Goal: Obtain resource: Download file/media

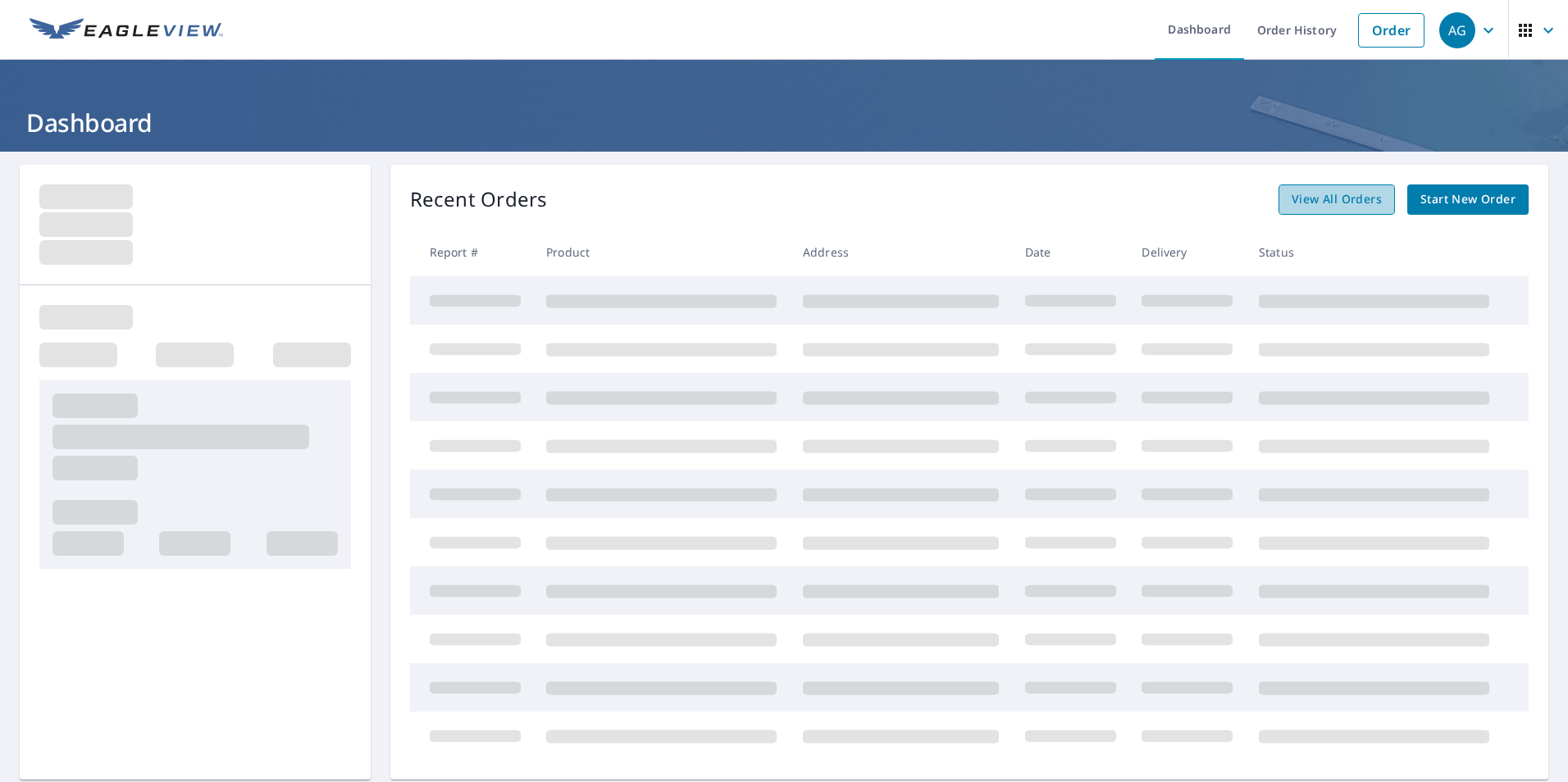
click at [1339, 195] on span "View All Orders" at bounding box center [1336, 199] width 90 height 20
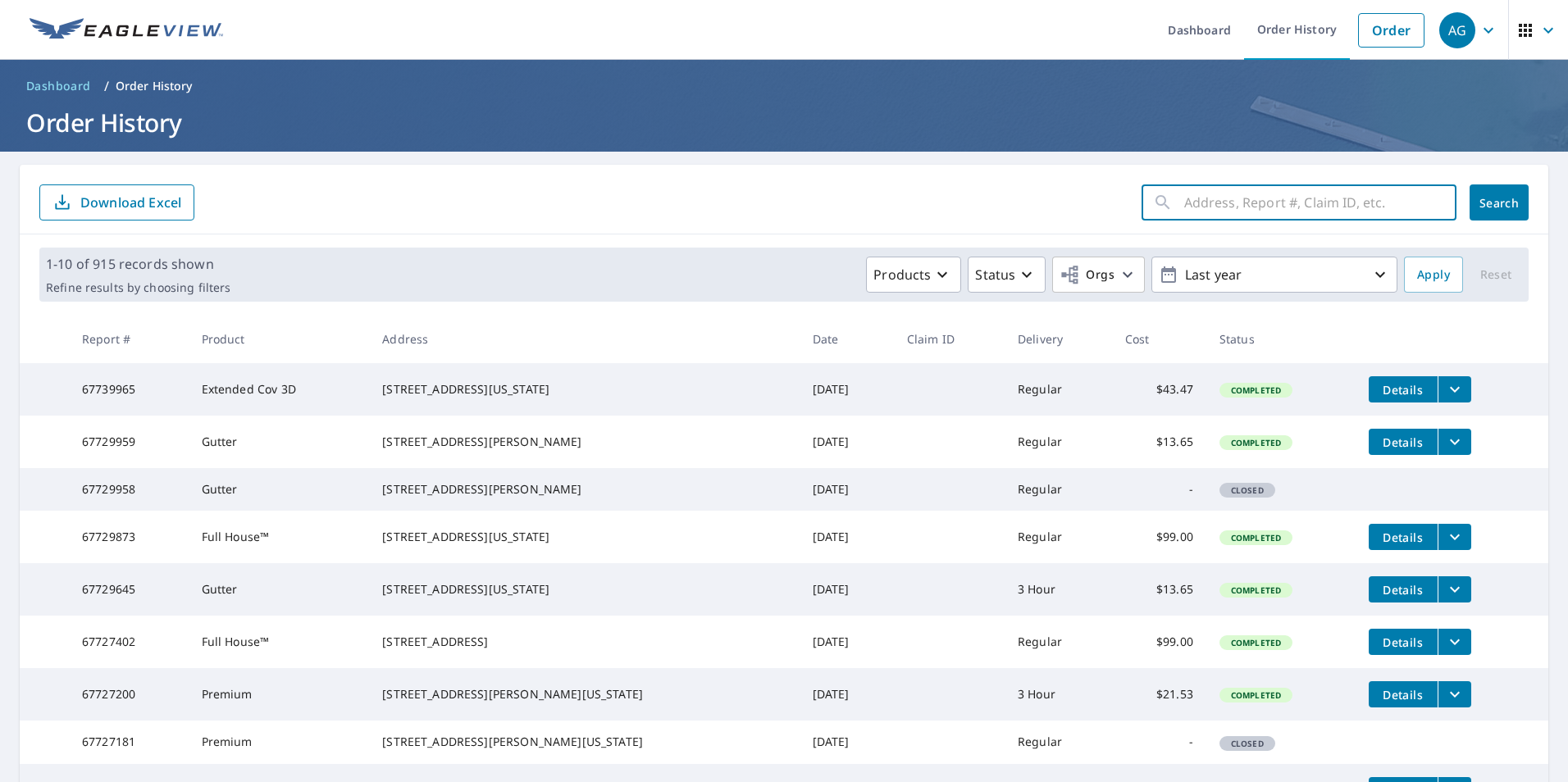
click at [1293, 215] on input "text" at bounding box center [1320, 202] width 273 height 46
paste input "[STREET_ADDRESS][US_STATE]"
type input "[STREET_ADDRESS][US_STATE]"
click button "Search" at bounding box center [1498, 202] width 59 height 36
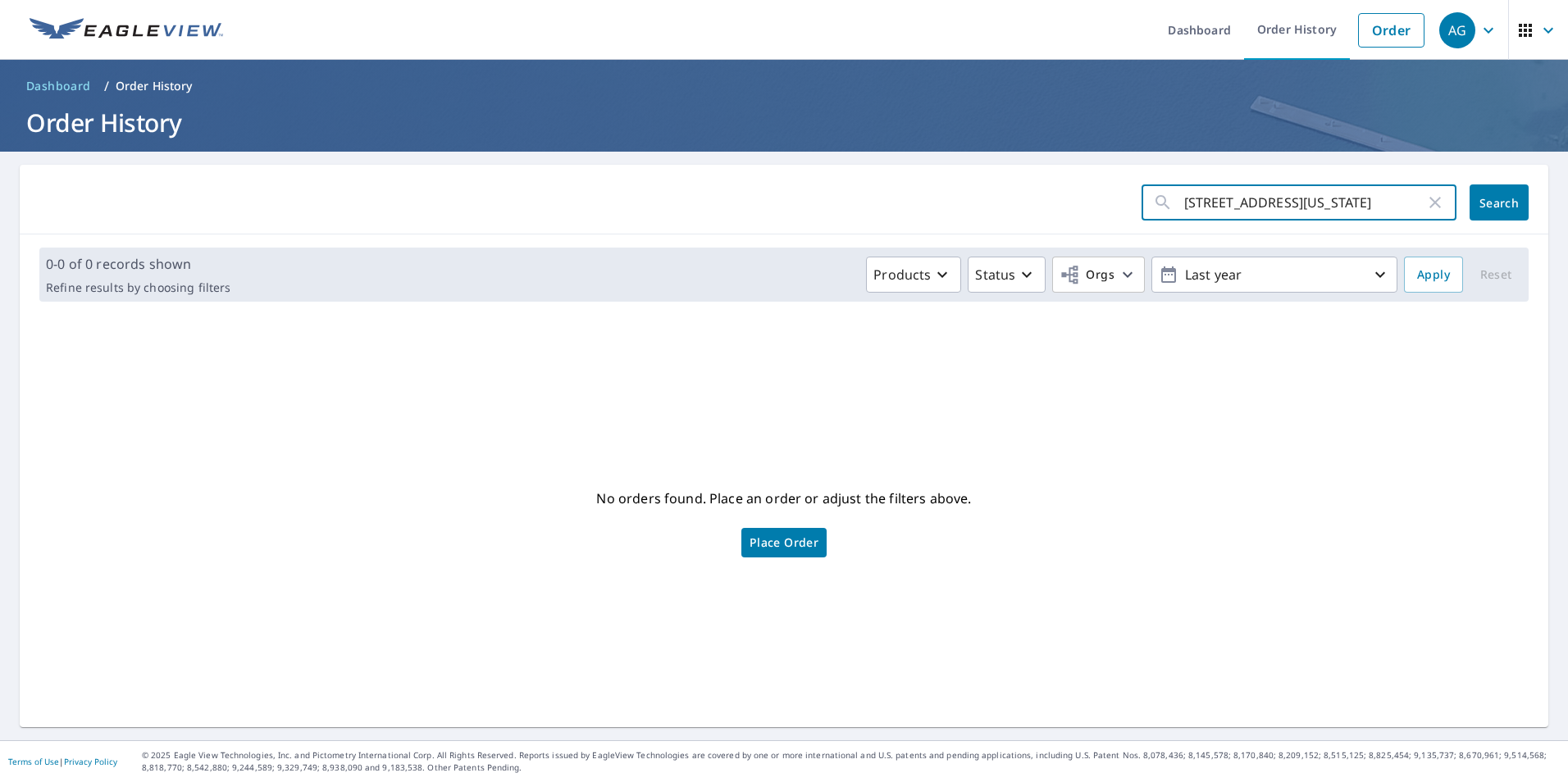
click at [1245, 207] on input "[STREET_ADDRESS][US_STATE]" at bounding box center [1304, 202] width 241 height 46
drag, startPoint x: 1250, startPoint y: 209, endPoint x: 1567, endPoint y: 264, distance: 321.7
click at [1567, 264] on html "AG AG Dashboard Order History Order AG Dashboard / Order History Order History …" at bounding box center [784, 391] width 1568 height 782
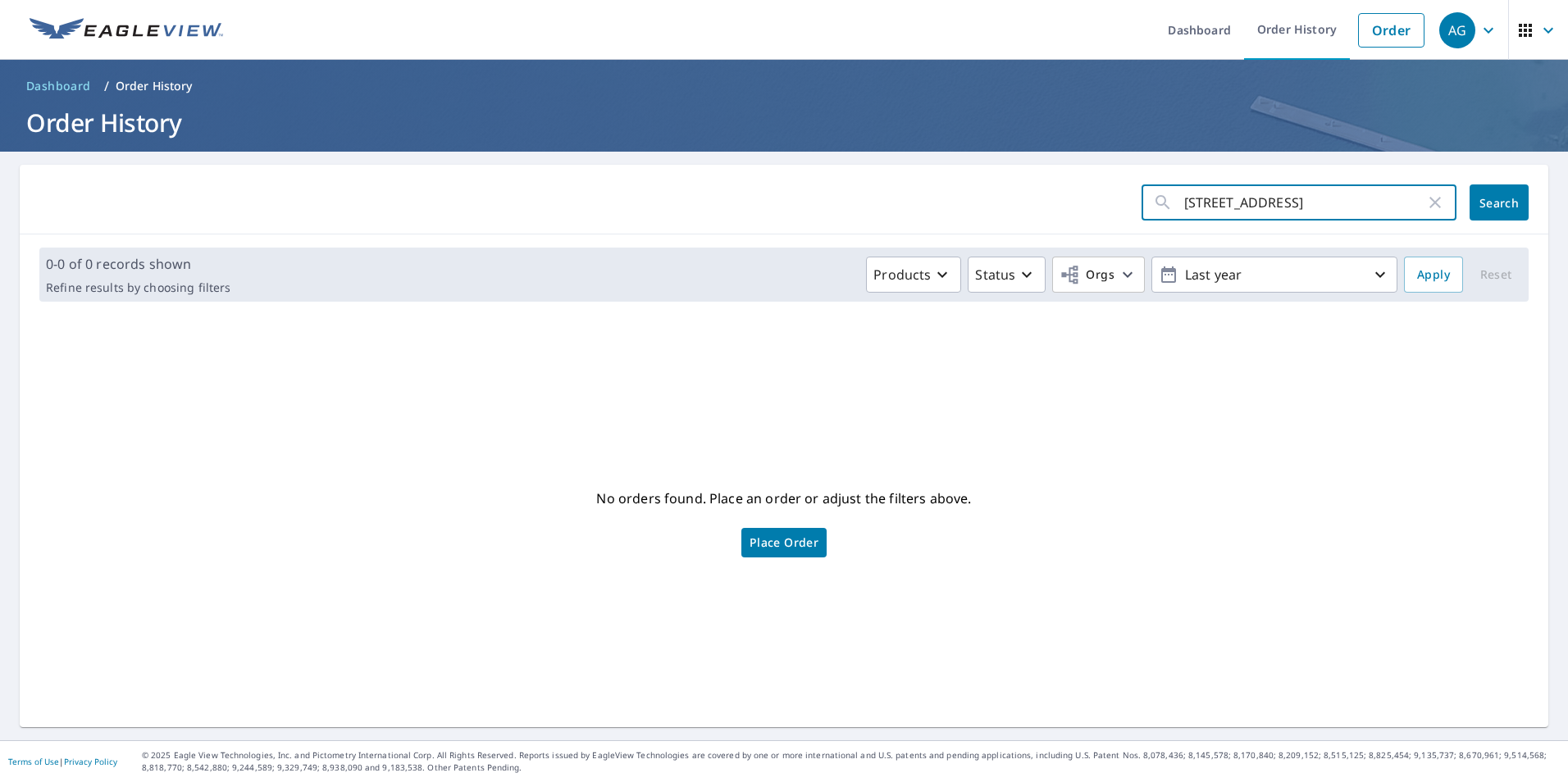
type input "[STREET_ADDRESS]"
click button "Search" at bounding box center [1498, 202] width 59 height 36
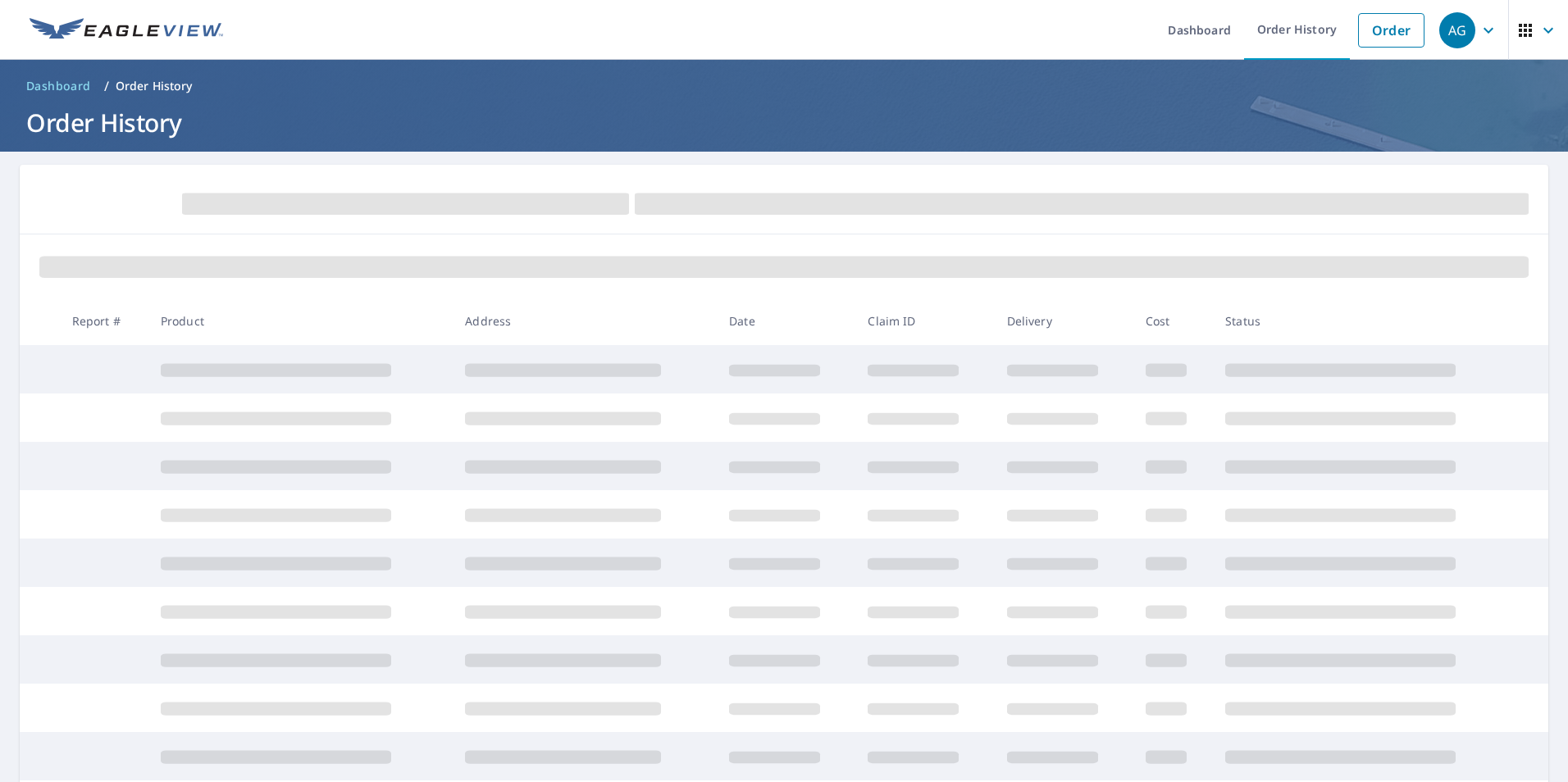
click at [1316, 230] on div at bounding box center [783, 200] width 1528 height 70
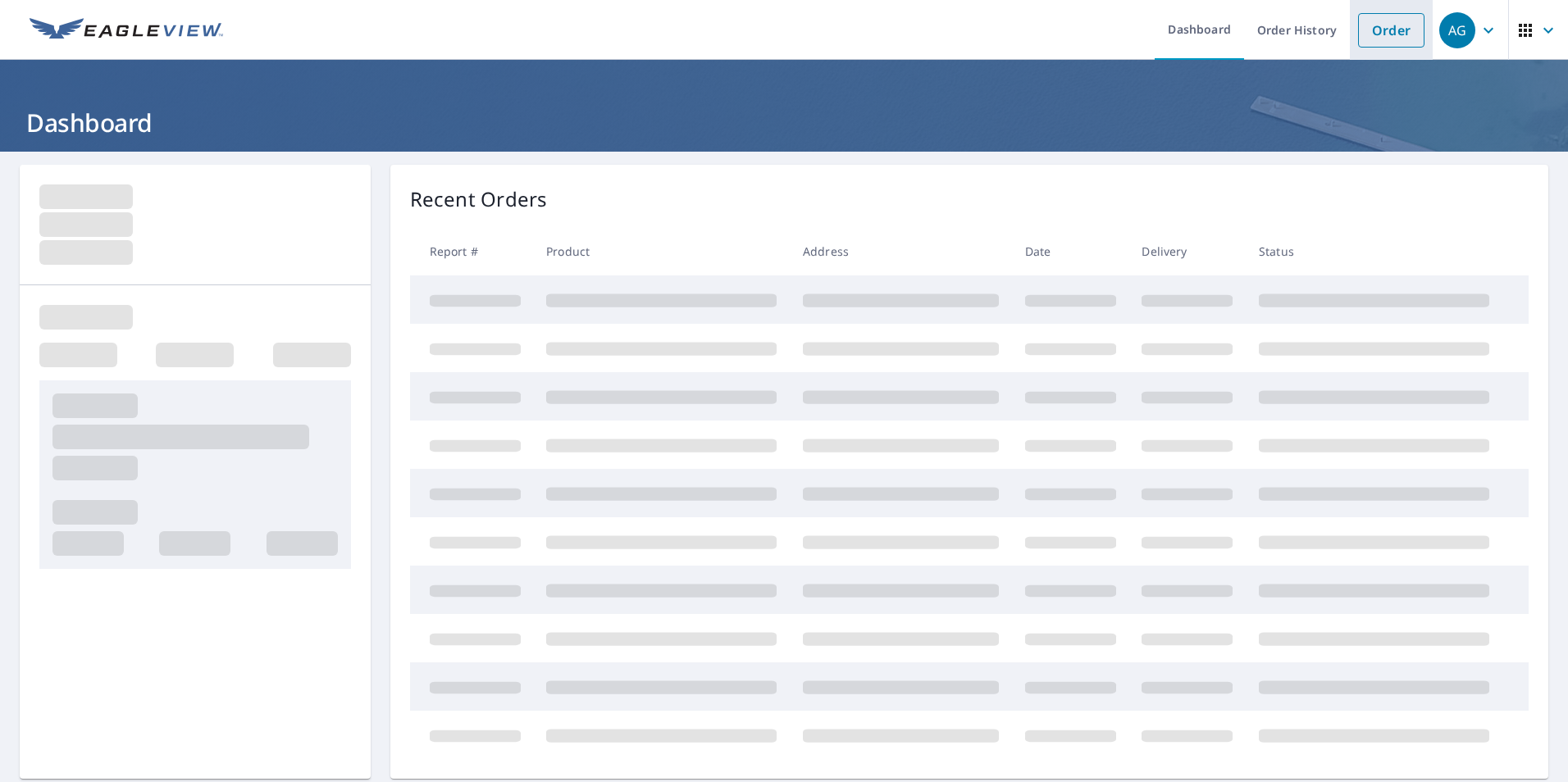
click at [1371, 34] on link "Order" at bounding box center [1391, 30] width 66 height 34
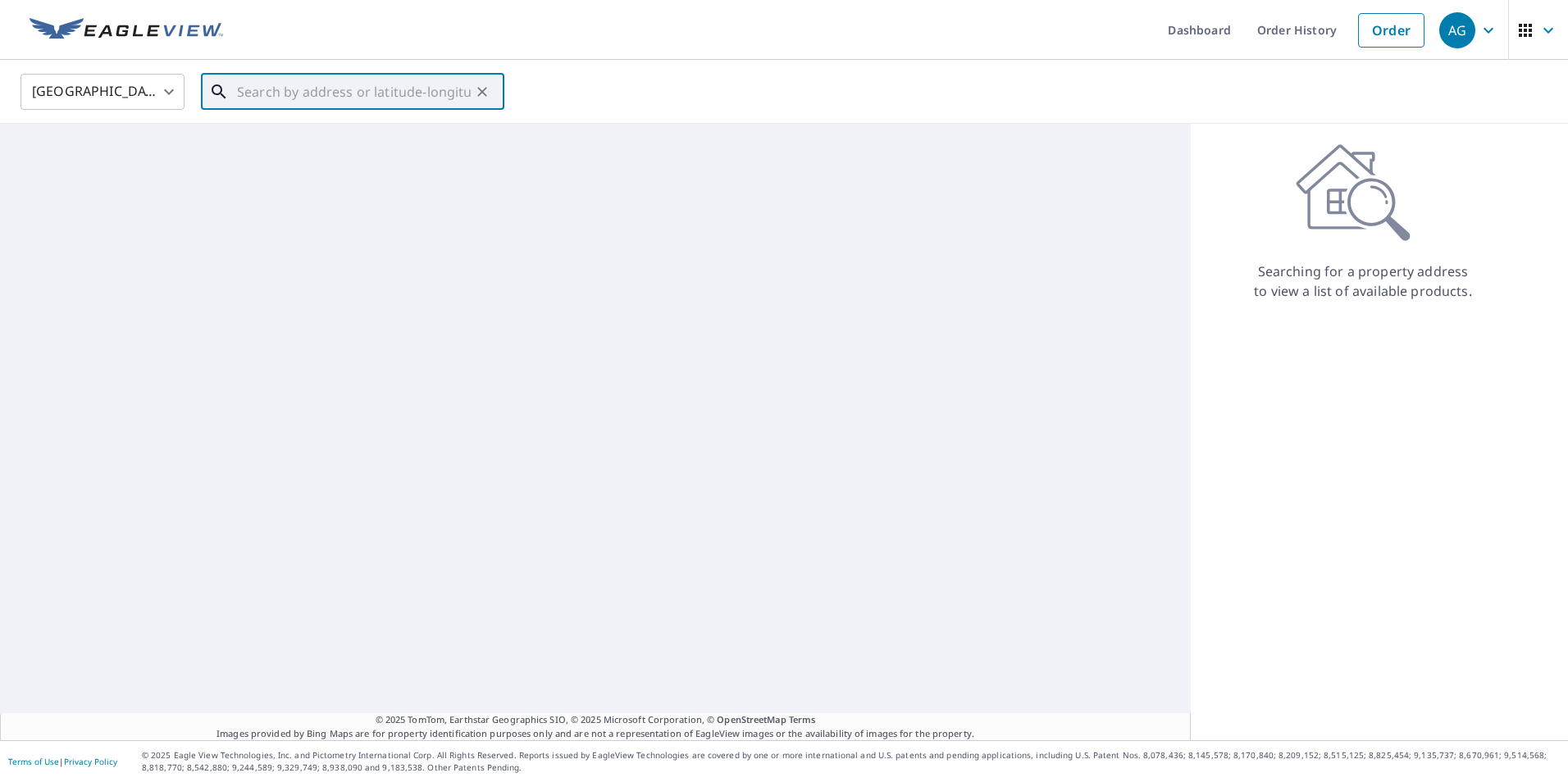
click at [447, 93] on input "text" at bounding box center [353, 91] width 234 height 46
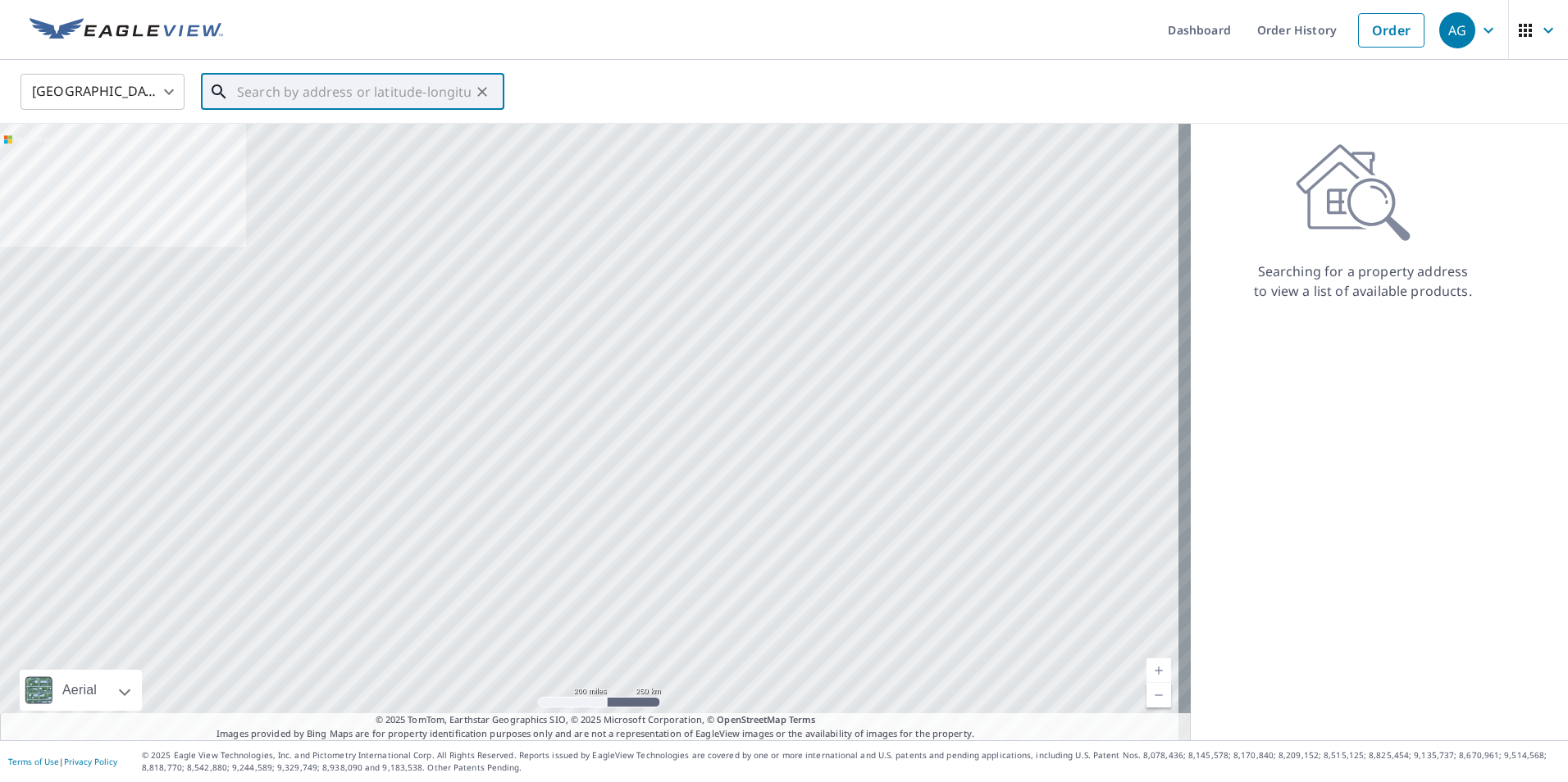
paste input "[STREET_ADDRESS][US_STATE]"
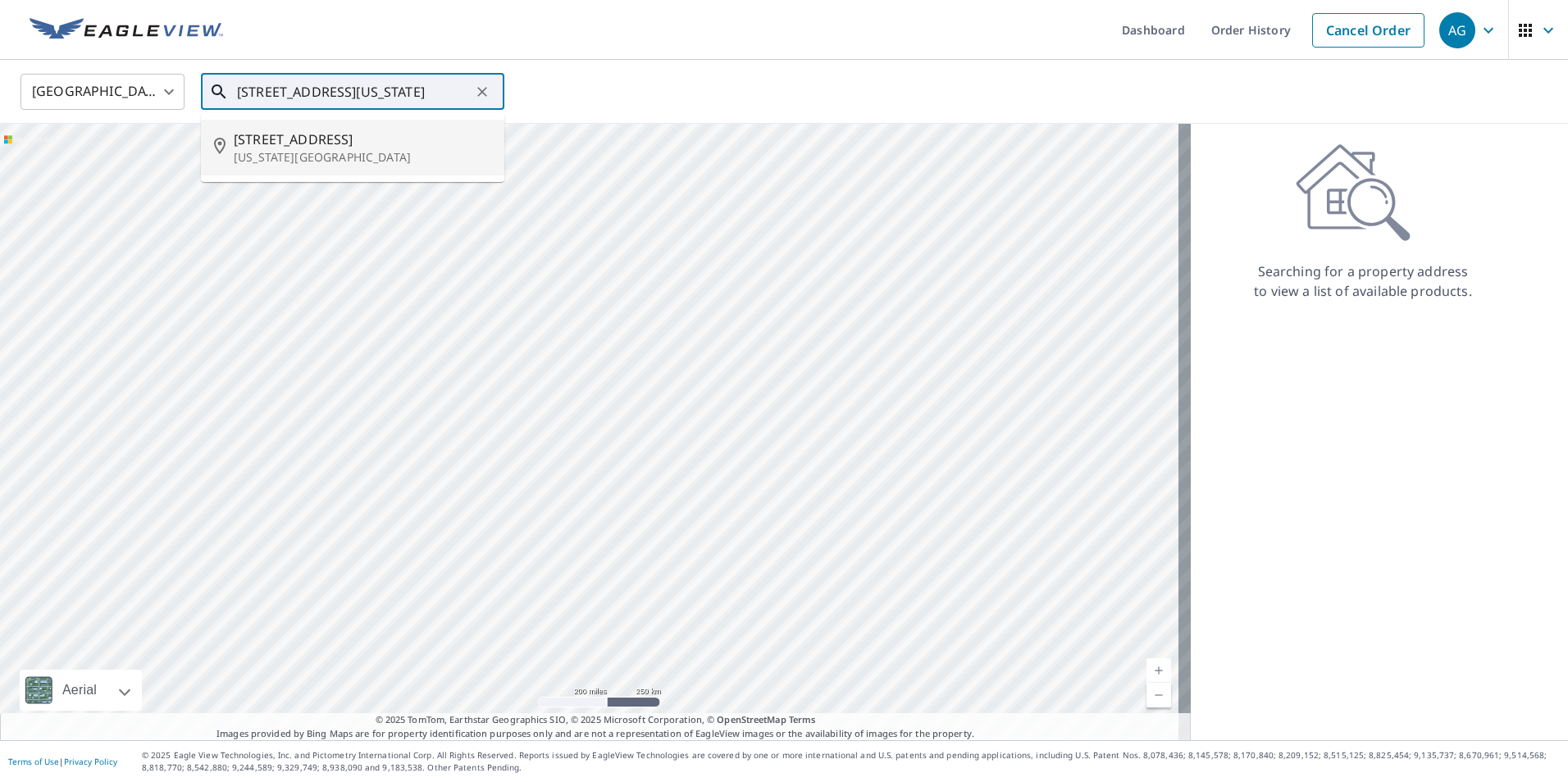
click at [396, 162] on p "[US_STATE][GEOGRAPHIC_DATA]" at bounding box center [362, 157] width 257 height 16
type input "[STREET_ADDRESS][US_STATE]"
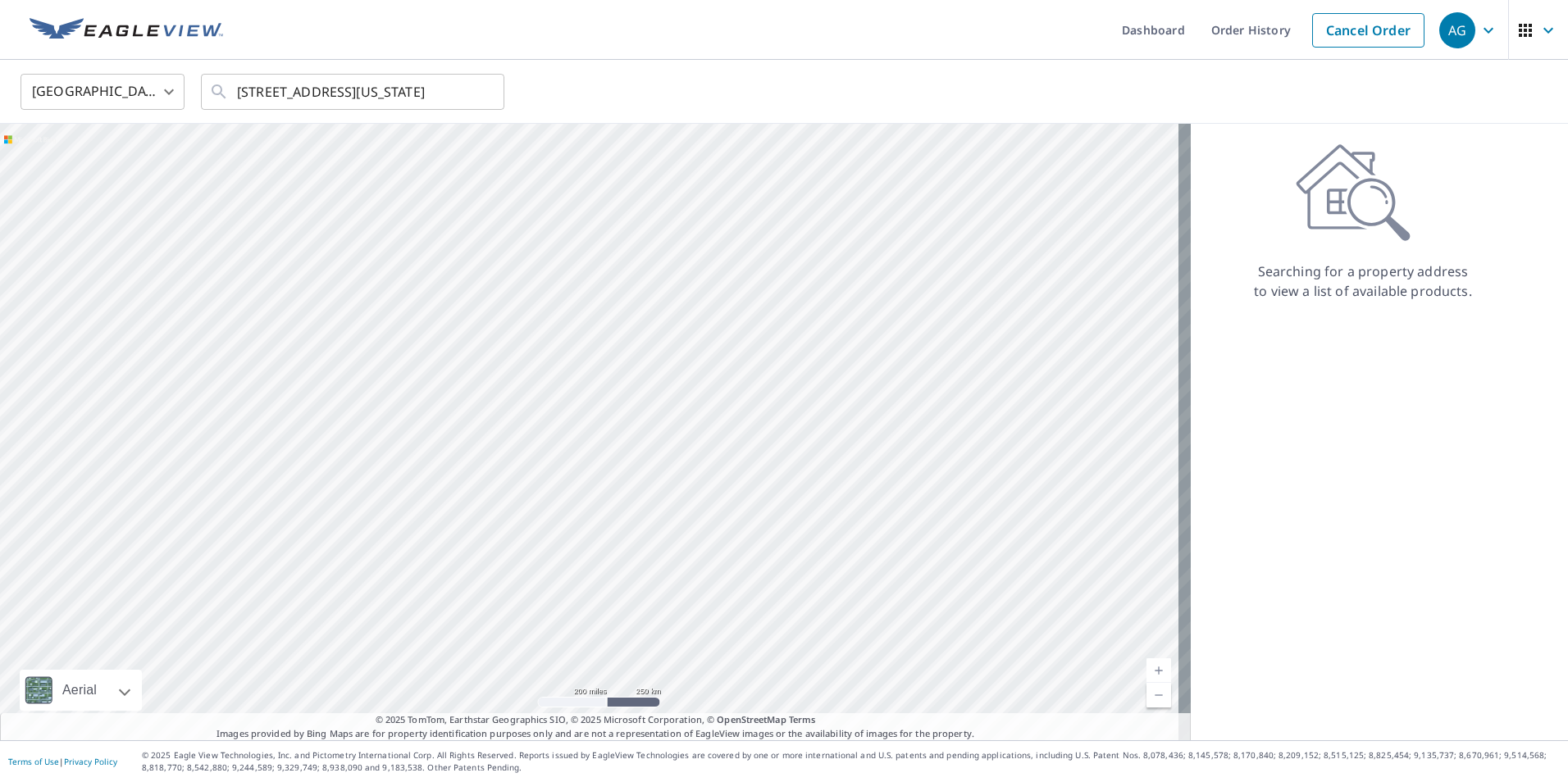
scroll to position [0, 0]
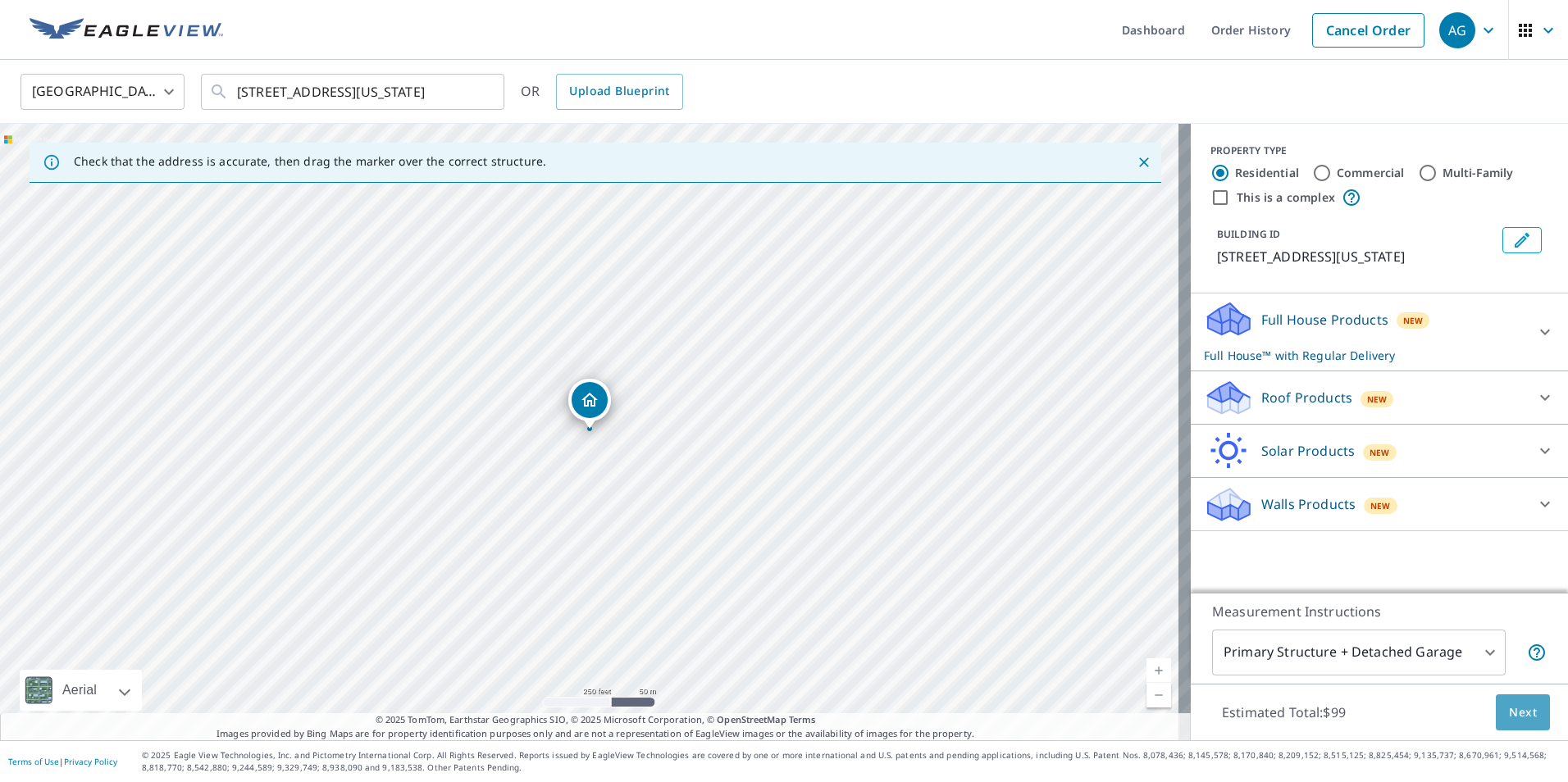
click at [1496, 714] on button "Next" at bounding box center [1523, 713] width 54 height 37
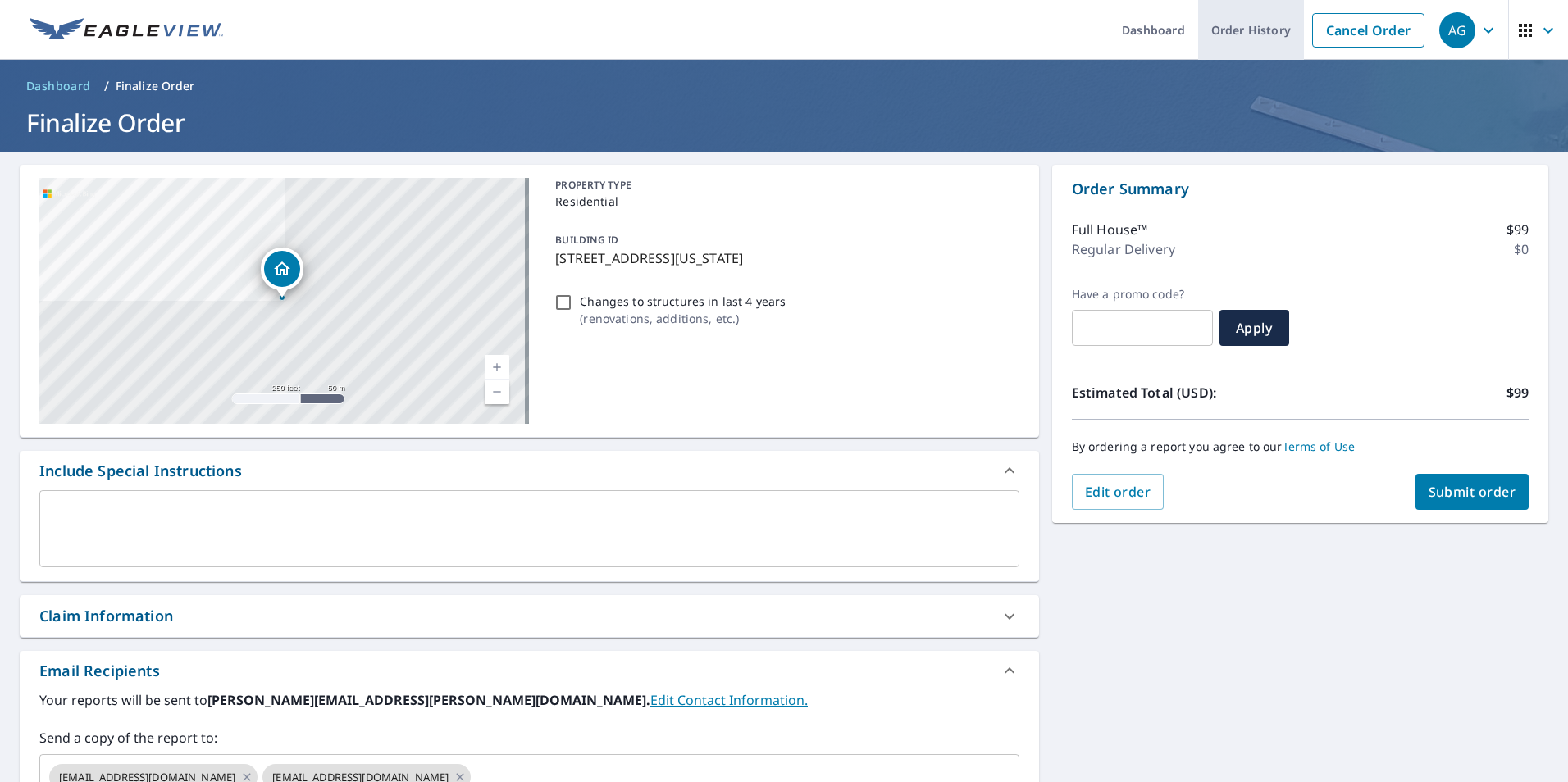
click at [1269, 40] on link "Order History" at bounding box center [1251, 30] width 106 height 60
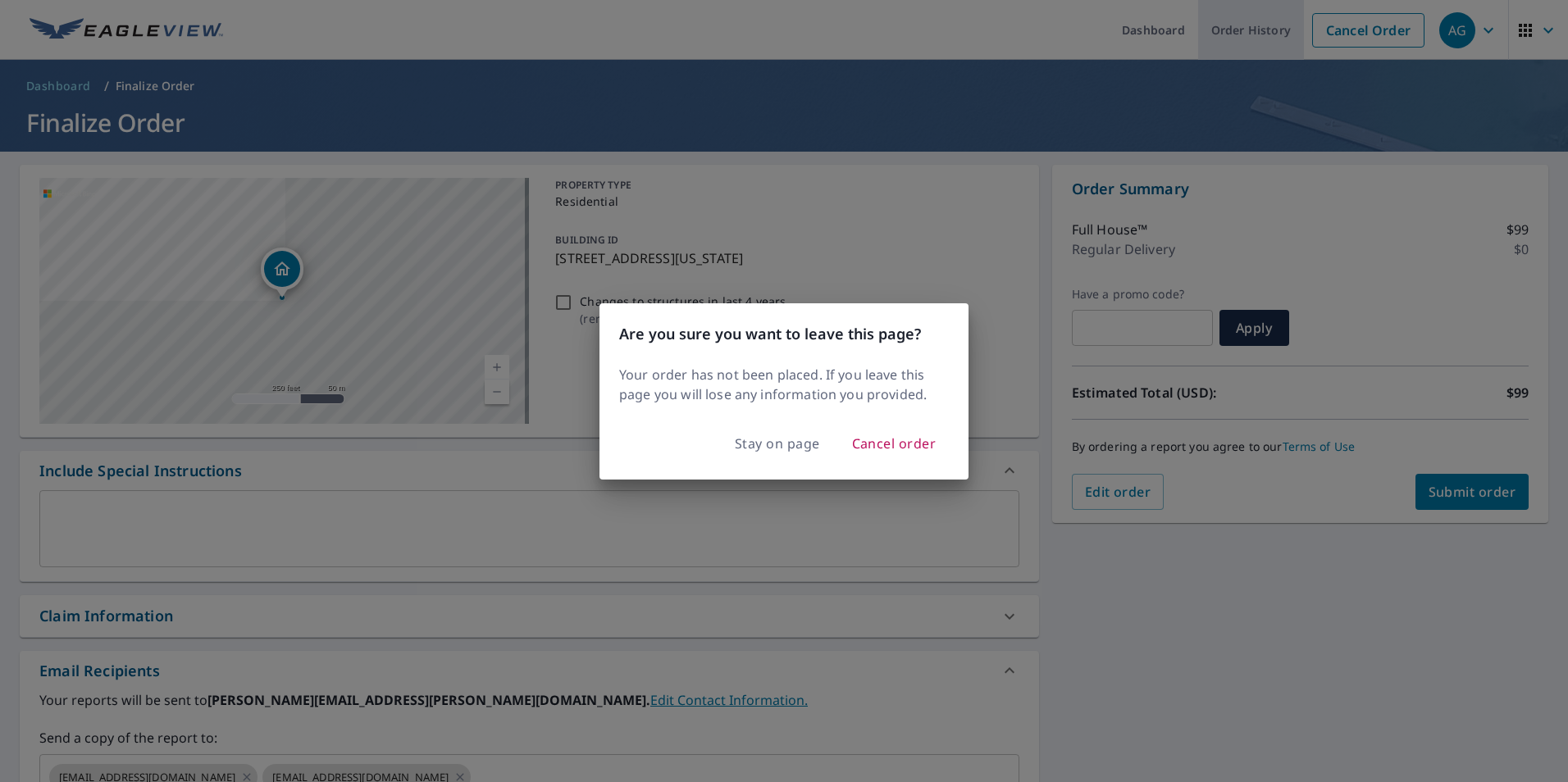
checkbox input "true"
click at [886, 442] on span "Cancel order" at bounding box center [894, 443] width 84 height 23
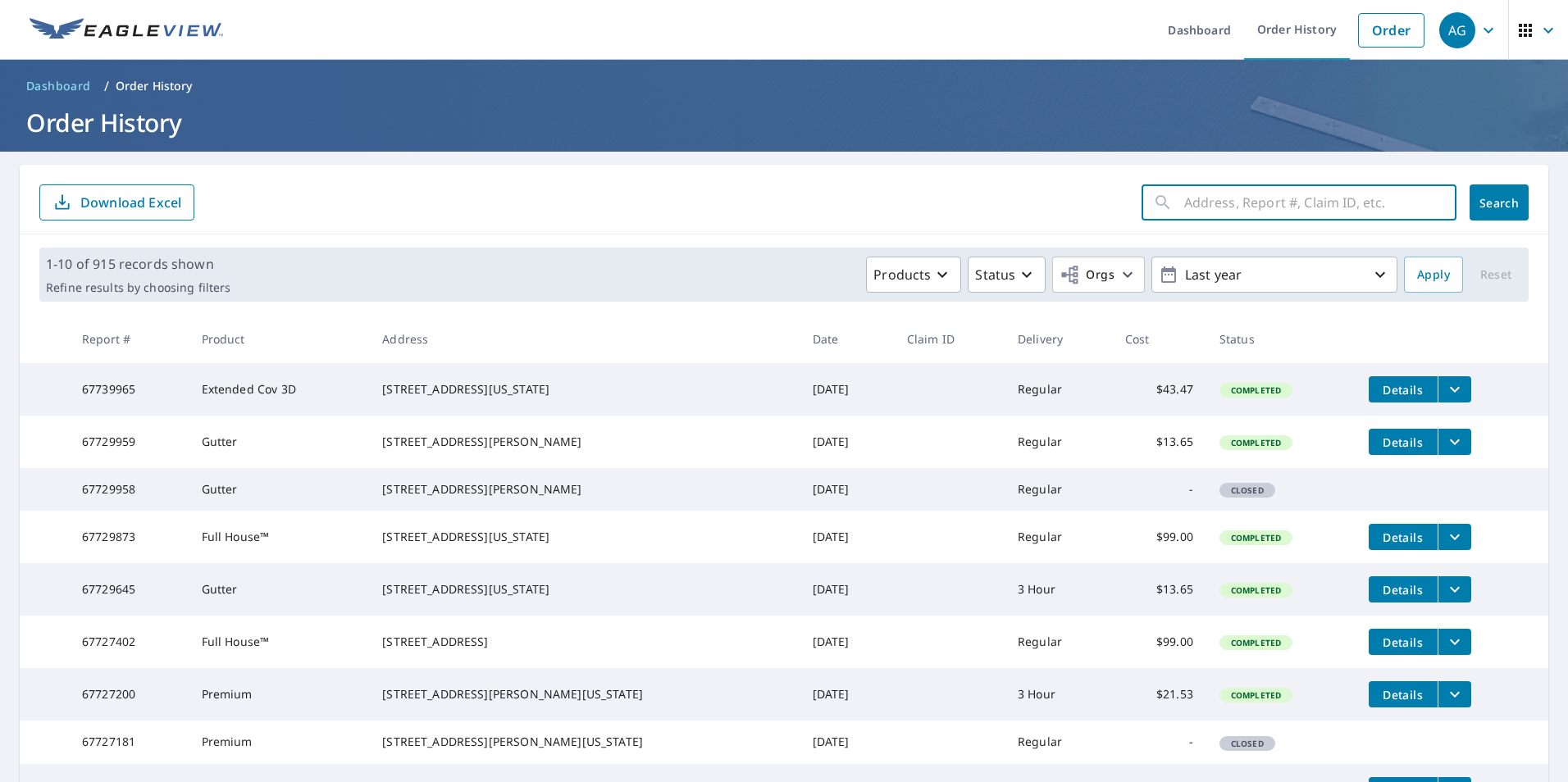
click at [1233, 210] on input "text" at bounding box center [1320, 202] width 273 height 46
paste input "[STREET_ADDRESS][US_STATE]"
drag, startPoint x: 1411, startPoint y: 201, endPoint x: 1203, endPoint y: 219, distance: 208.8
click at [1203, 219] on input "[STREET_ADDRESS][US_STATE]" at bounding box center [1304, 202] width 241 height 46
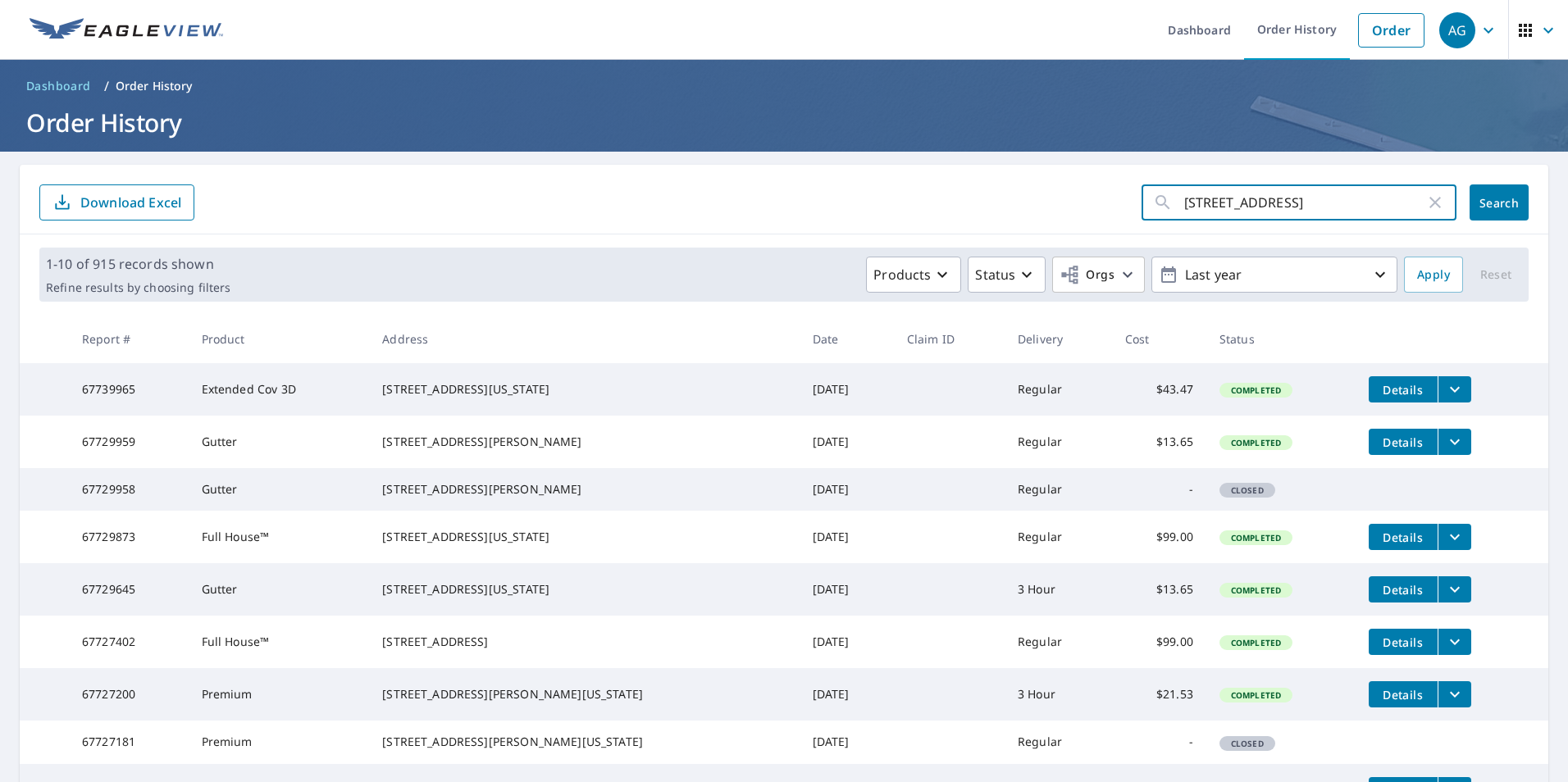
scroll to position [0, 0]
type input "[STREET_ADDRESS]"
click button "Search" at bounding box center [1498, 202] width 59 height 36
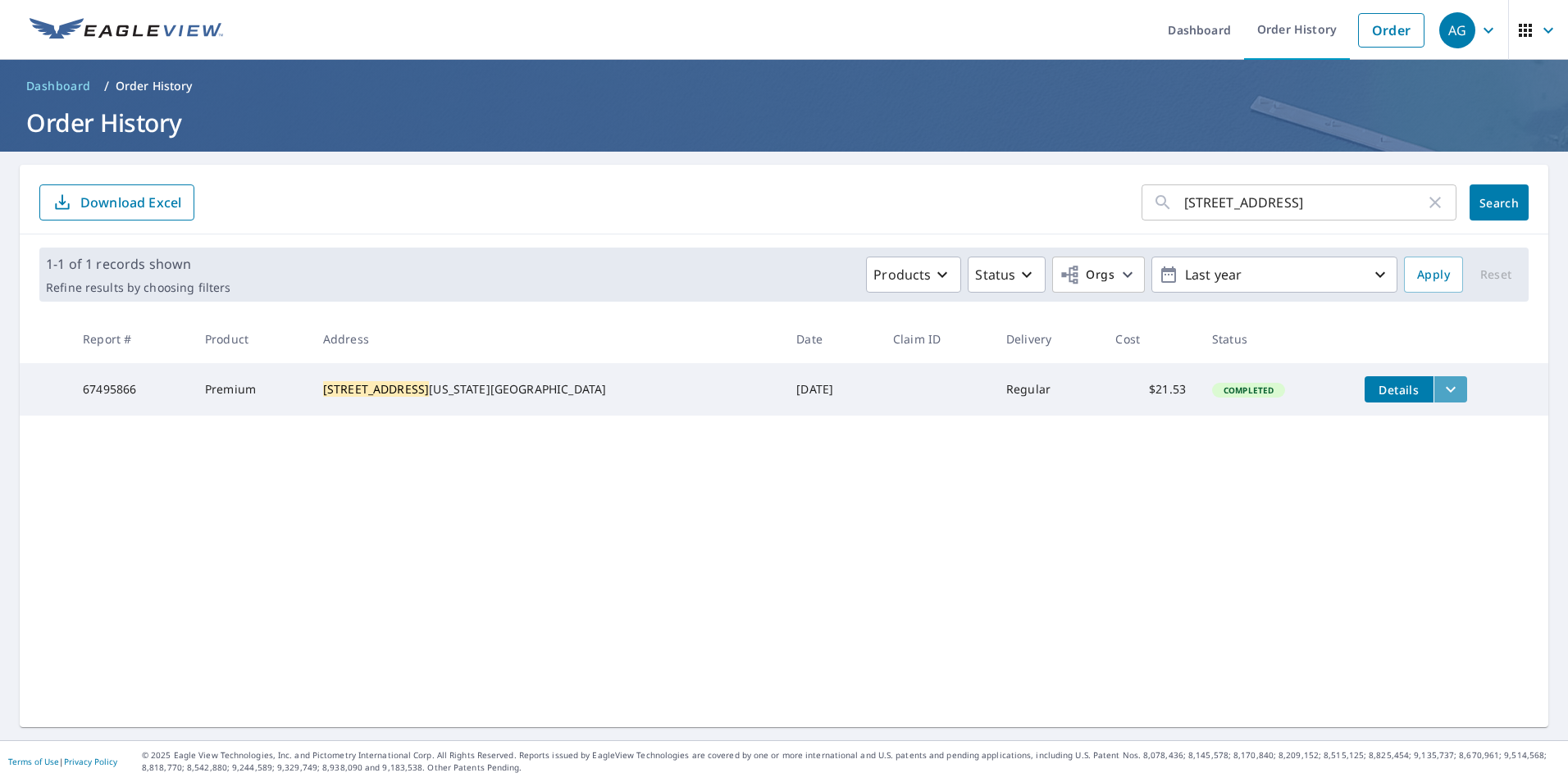
click at [1446, 388] on icon "filesDropdownBtn-67495866" at bounding box center [1451, 390] width 10 height 6
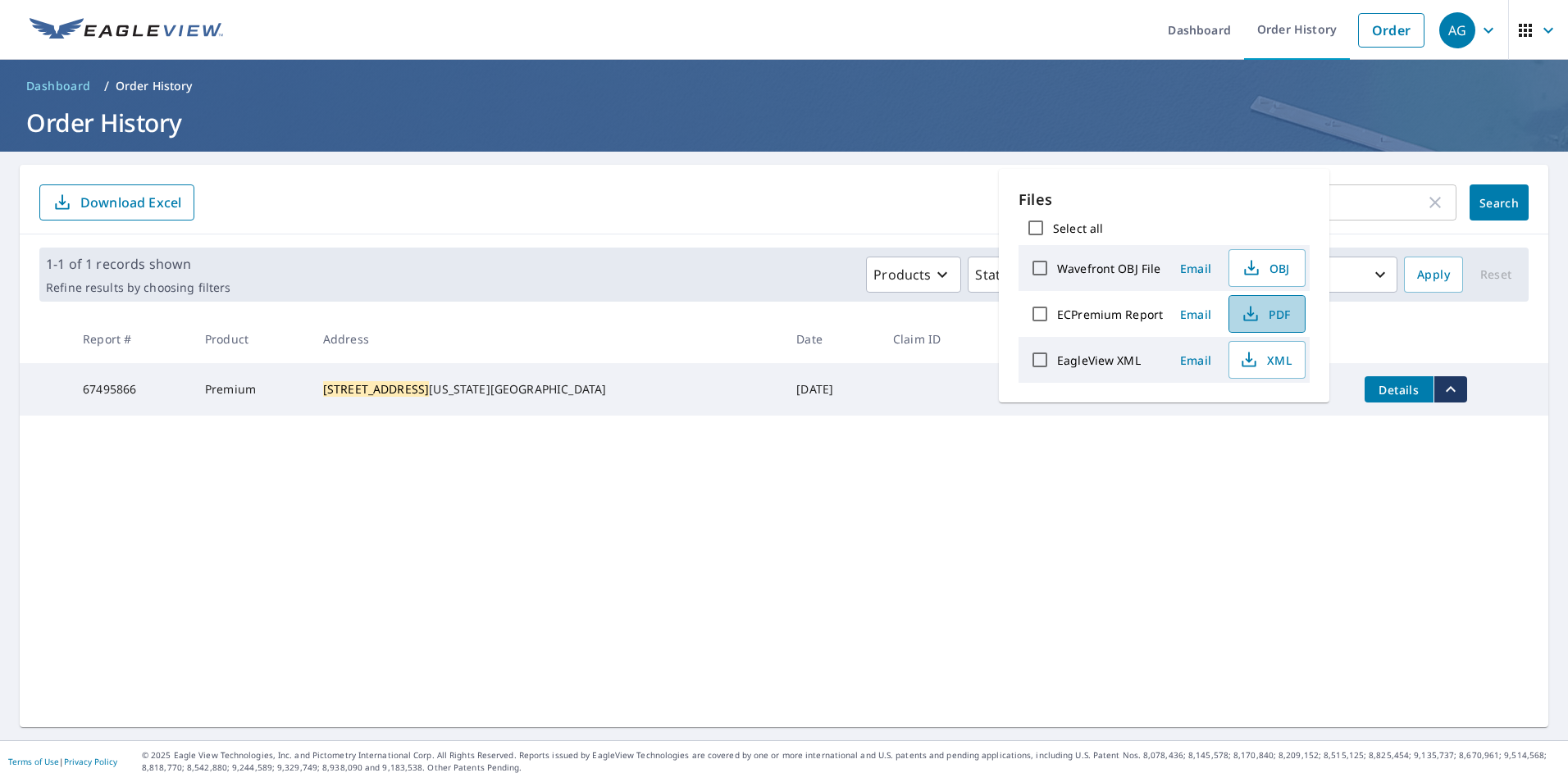
click at [1253, 307] on icon "button" at bounding box center [1251, 314] width 19 height 19
